Goal: Transaction & Acquisition: Book appointment/travel/reservation

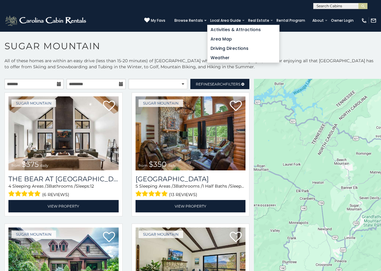
click at [233, 17] on link "Local Area Guide" at bounding box center [225, 20] width 37 height 8
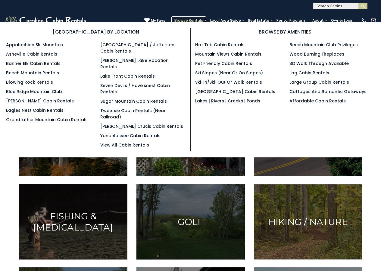
click at [205, 17] on link "Browse Rentals" at bounding box center [189, 20] width 35 height 8
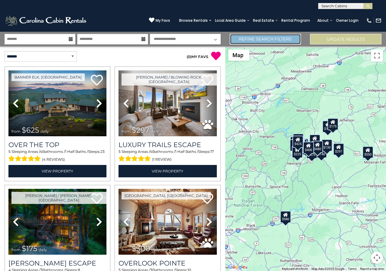
click at [237, 35] on link "Refine Search Filters" at bounding box center [265, 39] width 71 height 11
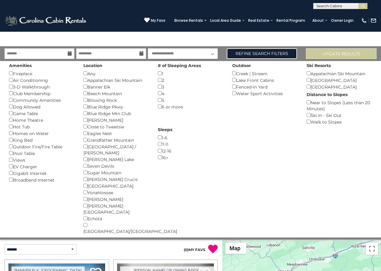
scroll to position [167, 0]
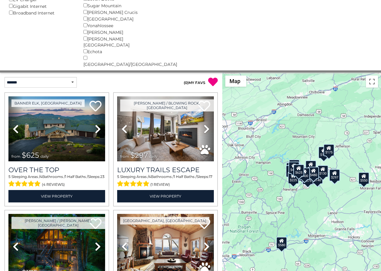
click at [9, 72] on div "**********" at bounding box center [55, 82] width 111 height 20
click at [10, 77] on select "**********" at bounding box center [41, 82] width 72 height 11
click at [5, 77] on select "**********" at bounding box center [41, 82] width 72 height 11
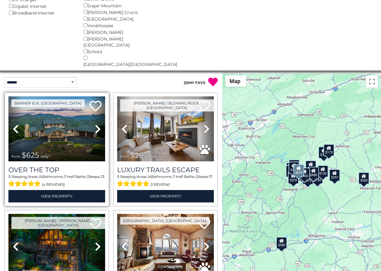
click at [9, 92] on div "Banner Elk, [GEOGRAPHIC_DATA] Previous Next from" at bounding box center [57, 149] width 105 height 114
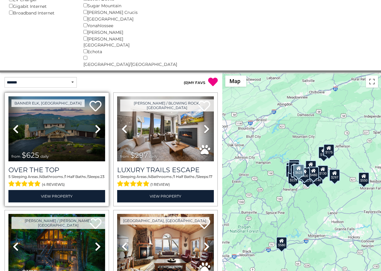
click at [10, 96] on link "Previous" at bounding box center [15, 128] width 14 height 65
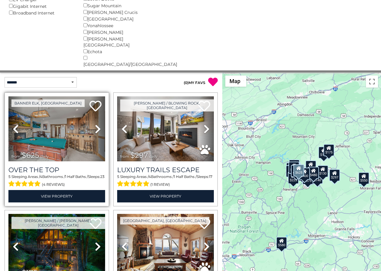
click at [10, 98] on link "Previous" at bounding box center [15, 128] width 14 height 65
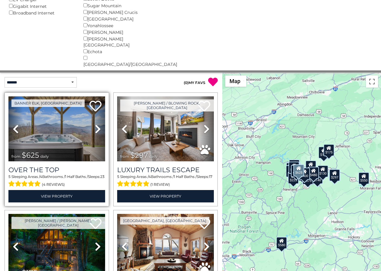
click at [9, 106] on link "Previous" at bounding box center [15, 128] width 14 height 65
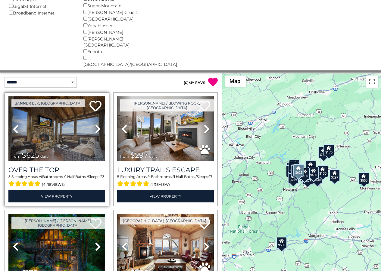
click at [9, 113] on link "Previous" at bounding box center [15, 128] width 14 height 65
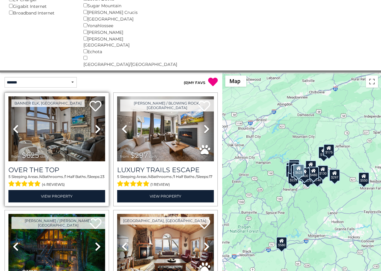
click at [10, 119] on link "Previous" at bounding box center [15, 128] width 14 height 65
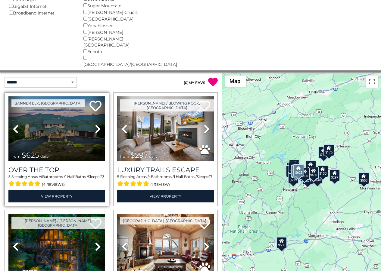
click at [10, 126] on link "Previous" at bounding box center [15, 128] width 14 height 65
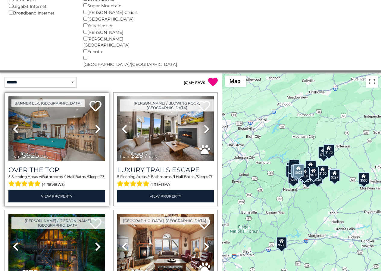
click at [9, 133] on link "Previous" at bounding box center [15, 128] width 14 height 65
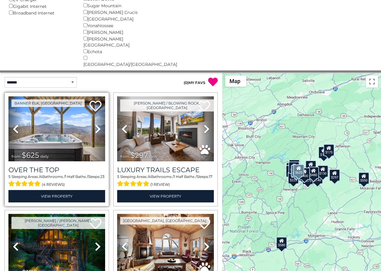
click at [9, 149] on span "from $625 daily" at bounding box center [31, 155] width 46 height 12
click at [10, 149] on span "from $625 daily" at bounding box center [31, 155] width 46 height 12
click at [10, 166] on h3 "Over The Top" at bounding box center [56, 170] width 97 height 8
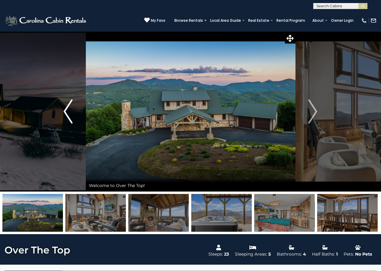
click at [84, 57] on button "Previous" at bounding box center [67, 111] width 35 height 160
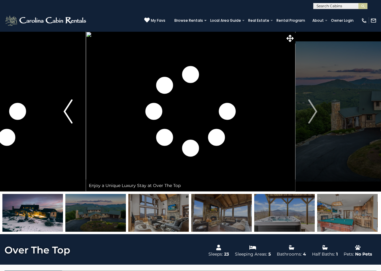
click at [84, 65] on button "Previous" at bounding box center [67, 111] width 35 height 160
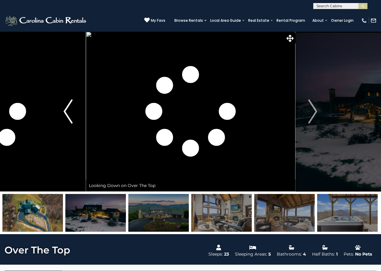
click at [84, 71] on button "Previous" at bounding box center [67, 111] width 35 height 160
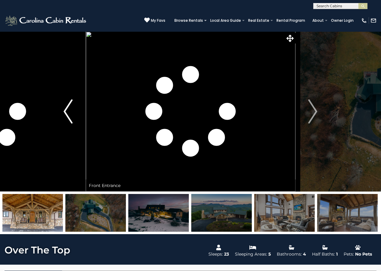
click at [84, 79] on button "Previous" at bounding box center [67, 111] width 35 height 160
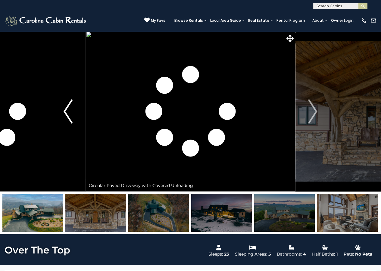
click at [84, 84] on button "Previous" at bounding box center [67, 111] width 35 height 160
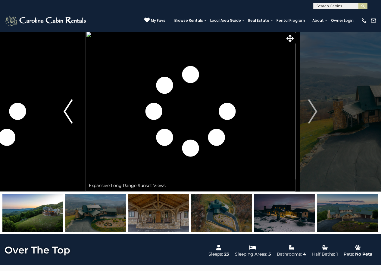
click at [84, 92] on button "Previous" at bounding box center [67, 111] width 35 height 160
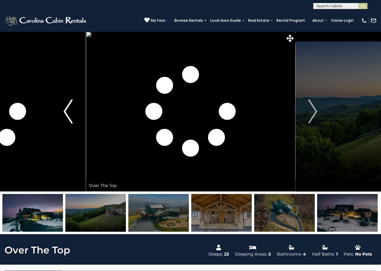
click at [84, 99] on button "Previous" at bounding box center [67, 111] width 35 height 160
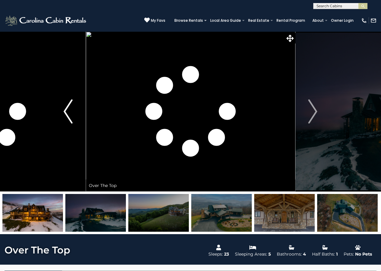
click at [84, 106] on button "Previous" at bounding box center [67, 111] width 35 height 160
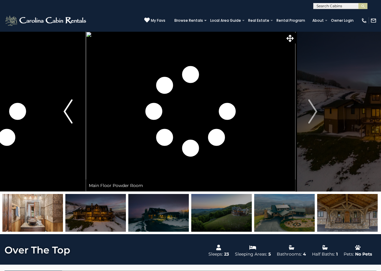
click at [84, 113] on button "Previous" at bounding box center [67, 111] width 35 height 160
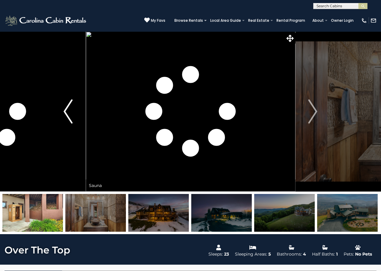
click at [84, 120] on button "Previous" at bounding box center [67, 111] width 35 height 160
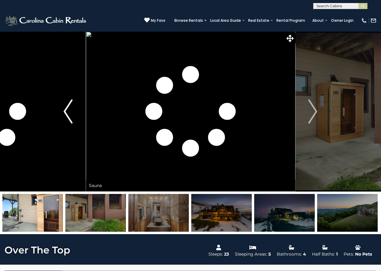
click at [84, 127] on button "Previous" at bounding box center [67, 111] width 35 height 160
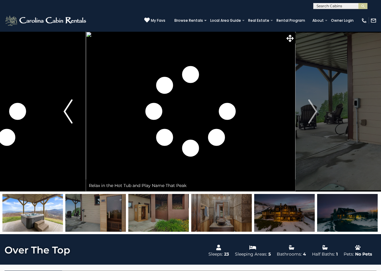
click at [84, 134] on button "Previous" at bounding box center [67, 111] width 35 height 160
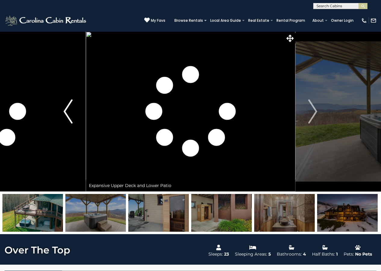
click at [84, 141] on button "Previous" at bounding box center [67, 111] width 35 height 160
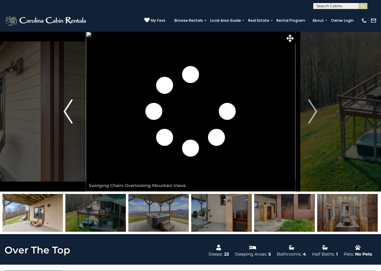
click at [84, 148] on button "Previous" at bounding box center [67, 111] width 35 height 160
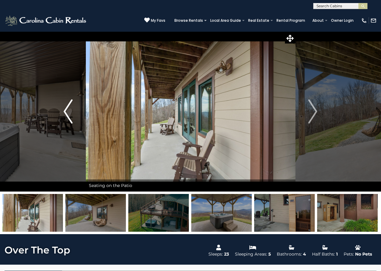
click at [85, 154] on button "Previous" at bounding box center [67, 111] width 35 height 160
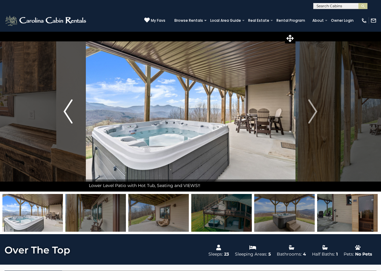
click at [84, 162] on button "Previous" at bounding box center [67, 111] width 35 height 160
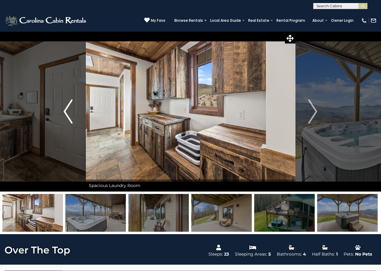
click at [84, 168] on button "Previous" at bounding box center [67, 111] width 35 height 160
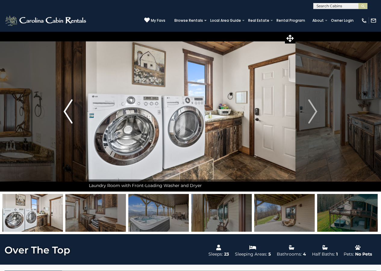
click at [84, 175] on button "Previous" at bounding box center [67, 111] width 35 height 160
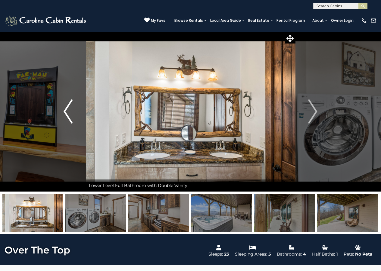
click at [84, 182] on button "Previous" at bounding box center [67, 111] width 35 height 160
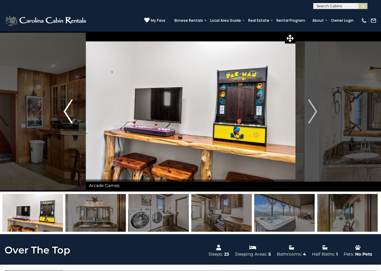
click at [84, 189] on button "Previous" at bounding box center [67, 111] width 35 height 160
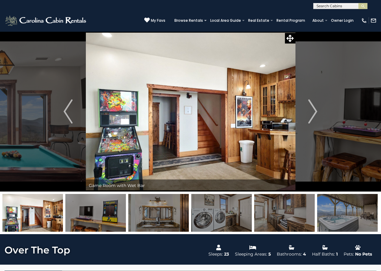
click at [85, 196] on img at bounding box center [95, 213] width 61 height 38
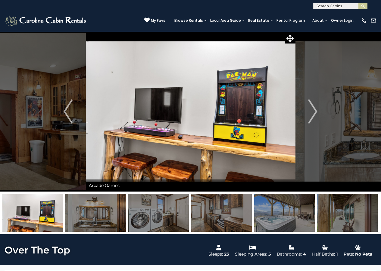
click at [85, 202] on img at bounding box center [95, 213] width 61 height 38
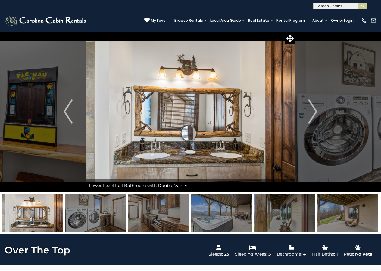
click at [159, 57] on img at bounding box center [191, 111] width 210 height 160
click at [159, 64] on img at bounding box center [191, 111] width 210 height 160
click at [158, 72] on img at bounding box center [191, 111] width 210 height 160
click at [159, 78] on img at bounding box center [191, 111] width 210 height 160
click at [158, 85] on img at bounding box center [191, 111] width 210 height 160
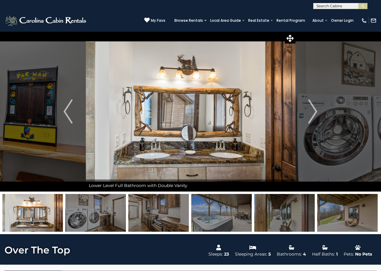
click at [159, 92] on img at bounding box center [191, 111] width 210 height 160
click at [233, 58] on img at bounding box center [191, 111] width 210 height 160
click at [233, 65] on img at bounding box center [191, 111] width 210 height 160
click at [233, 71] on img at bounding box center [191, 111] width 210 height 160
click at [233, 78] on img at bounding box center [191, 111] width 210 height 160
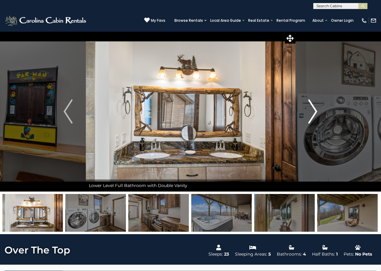
click at [308, 58] on button "Next" at bounding box center [313, 111] width 35 height 160
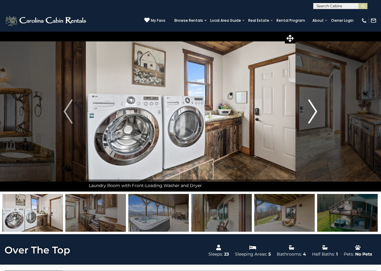
click at [308, 65] on button "Next" at bounding box center [313, 111] width 35 height 160
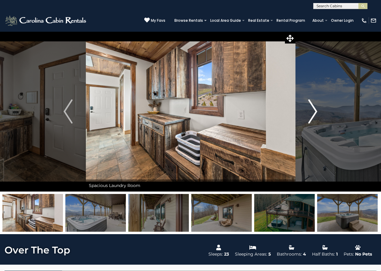
click at [308, 71] on button "Next" at bounding box center [313, 111] width 35 height 160
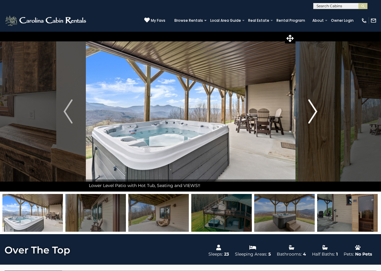
click at [308, 87] on button "Next" at bounding box center [313, 111] width 35 height 160
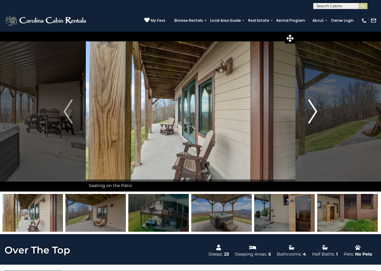
click at [309, 100] on img "Next" at bounding box center [313, 111] width 9 height 24
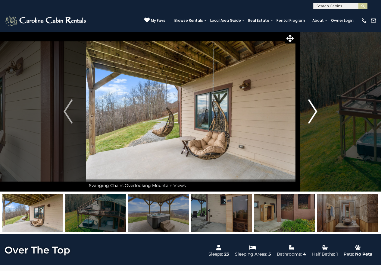
click at [309, 107] on img "Next" at bounding box center [313, 111] width 9 height 24
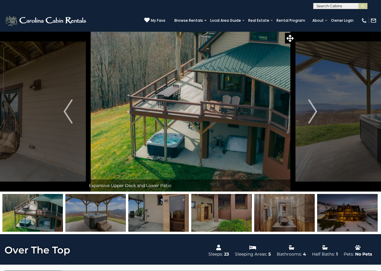
click at [159, 123] on img at bounding box center [191, 111] width 210 height 160
click at [158, 131] on img at bounding box center [191, 111] width 210 height 160
click at [158, 137] on img at bounding box center [191, 111] width 210 height 160
click at [158, 144] on img at bounding box center [191, 111] width 210 height 160
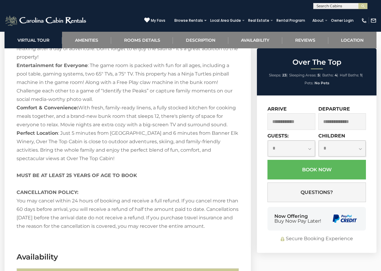
scroll to position [942, 0]
